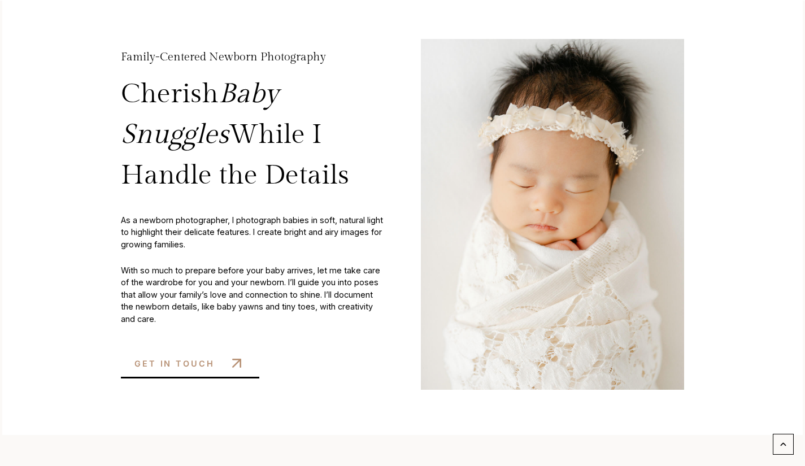
scroll to position [500, 0]
click at [198, 370] on span "GET IN TOUCH" at bounding box center [174, 363] width 80 height 13
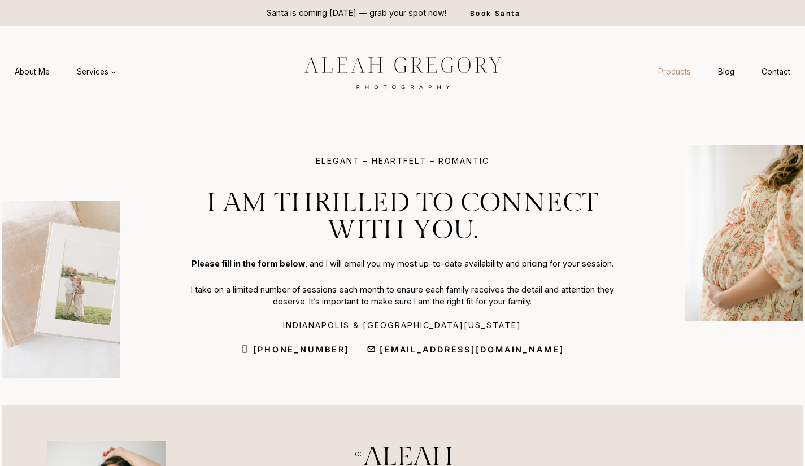
click at [669, 73] on link "Products" at bounding box center [675, 72] width 60 height 21
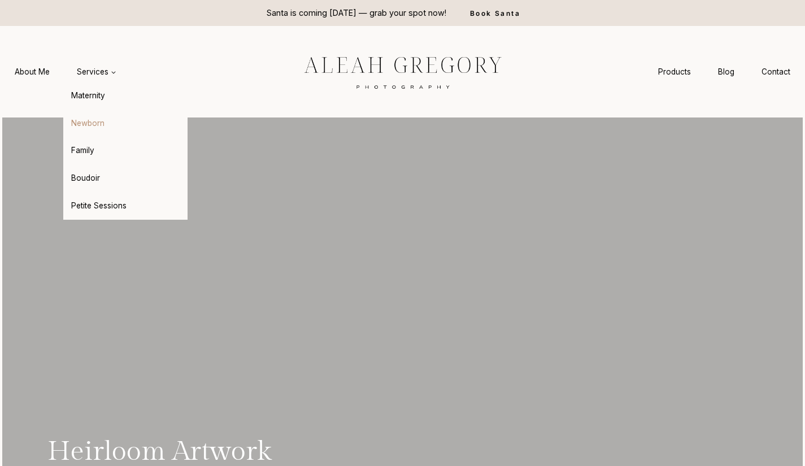
click at [90, 119] on link "Newborn" at bounding box center [125, 123] width 124 height 27
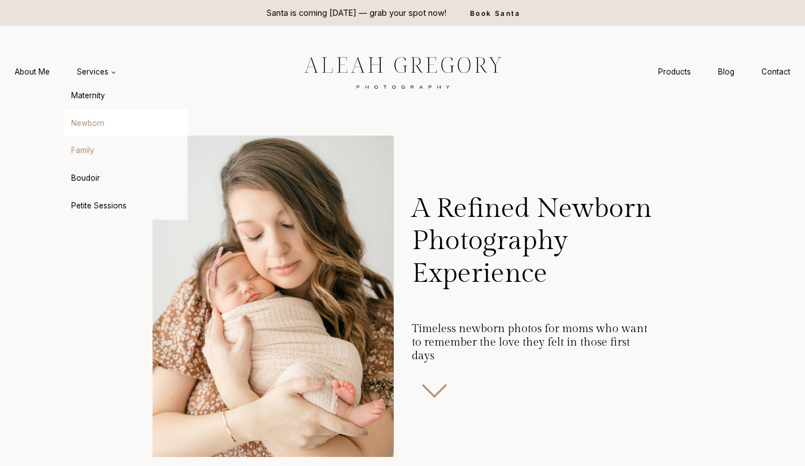
click at [78, 151] on link "Family" at bounding box center [125, 150] width 124 height 27
